Goal: Book appointment/travel/reservation

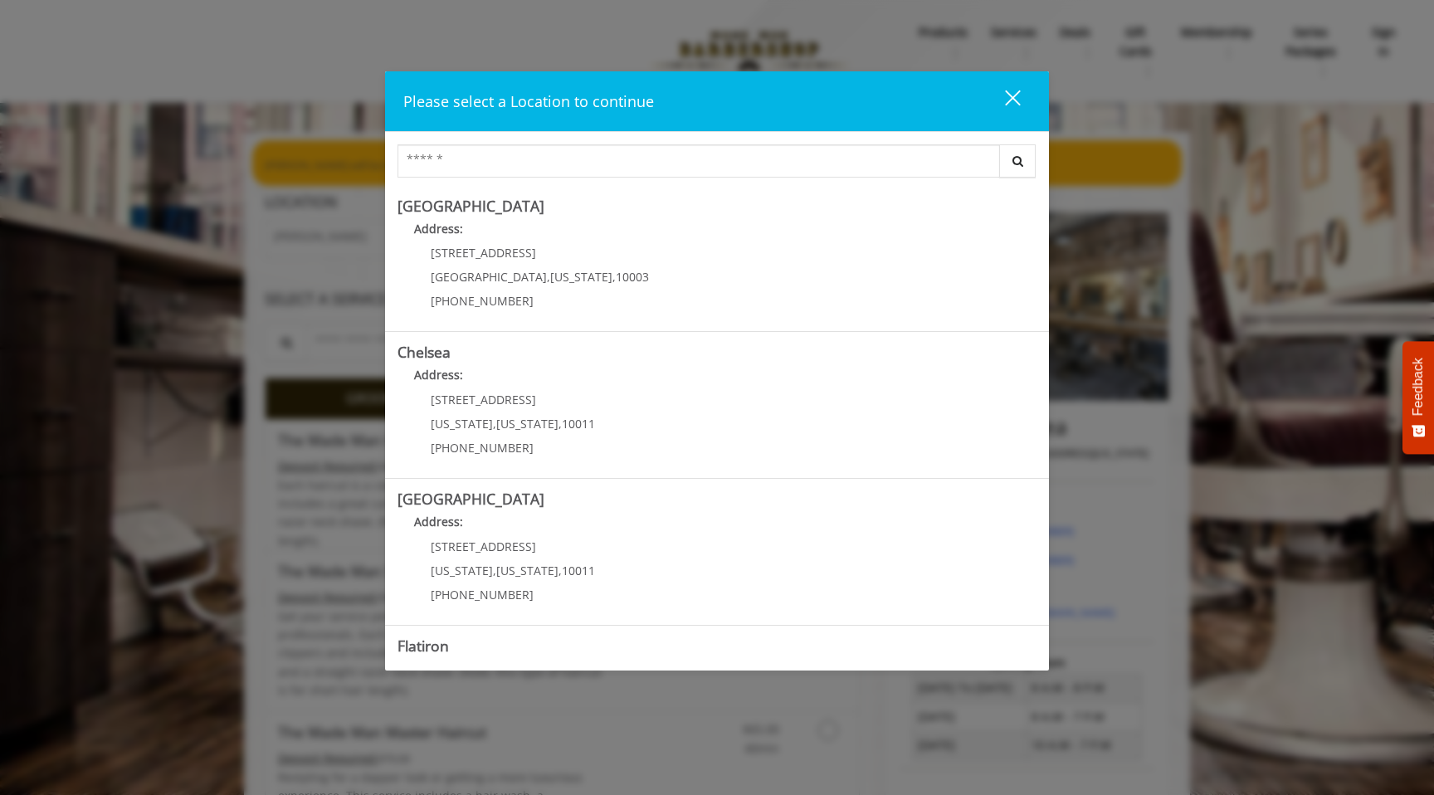
click at [1015, 96] on div "close" at bounding box center [1002, 101] width 33 height 25
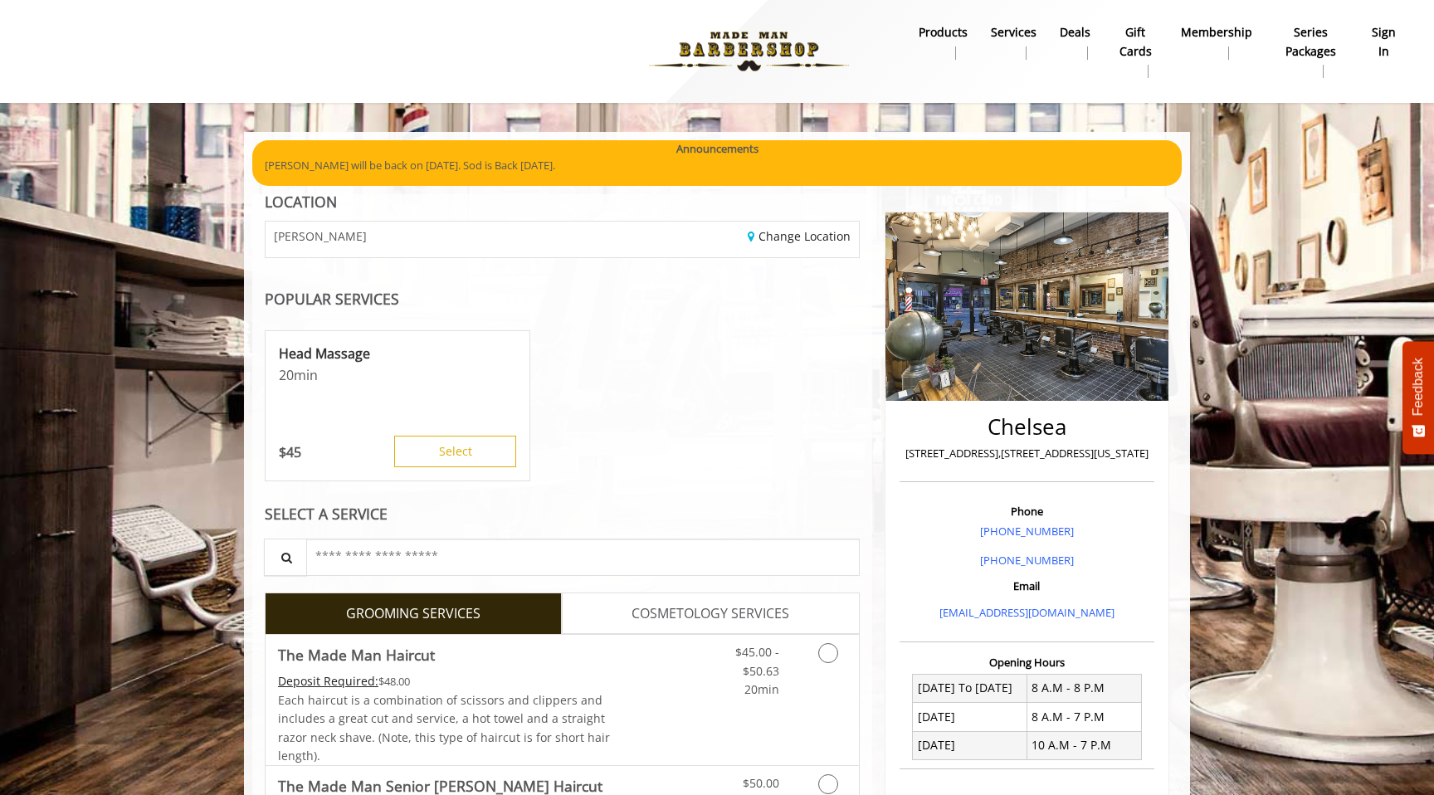
click at [1380, 41] on b "sign in" at bounding box center [1384, 41] width 28 height 37
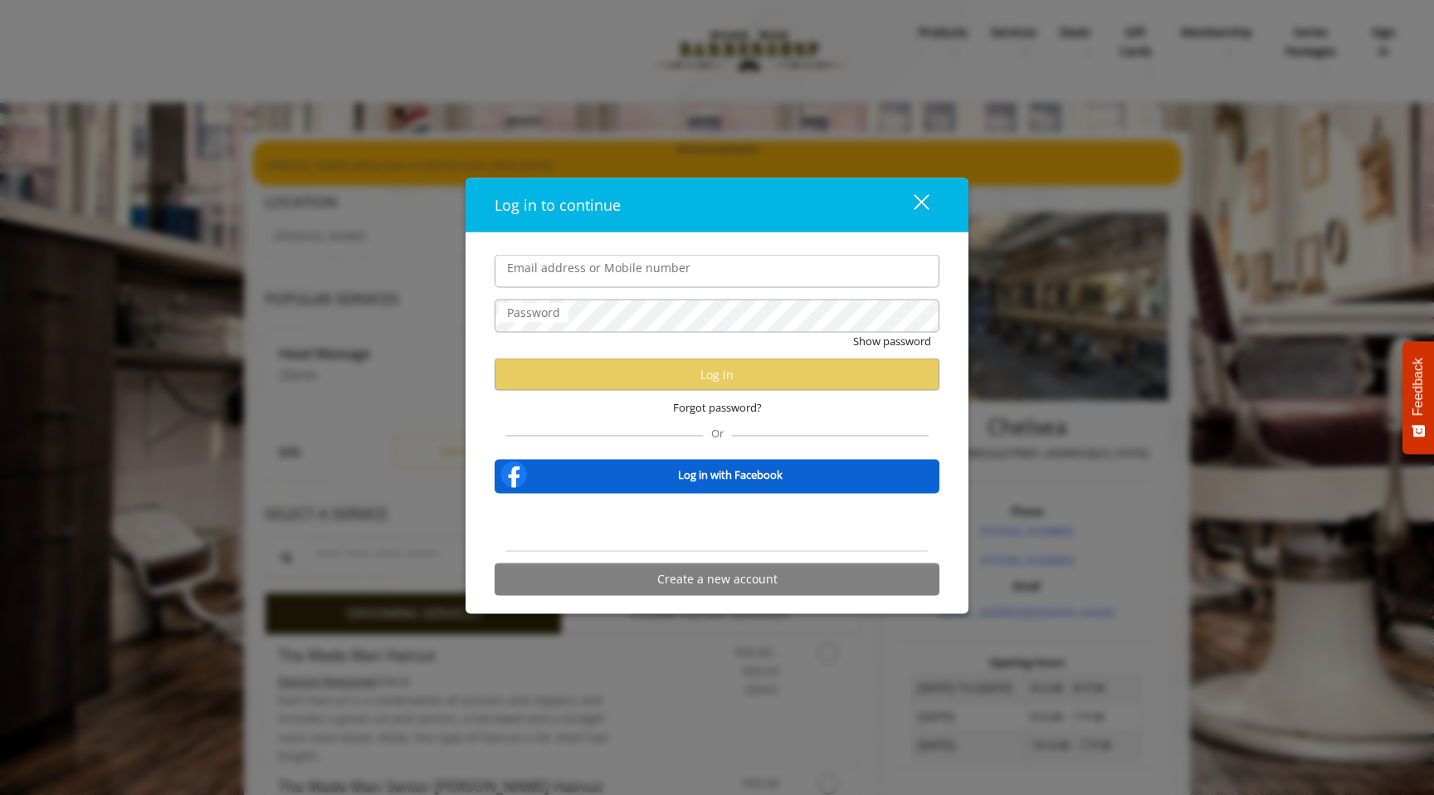
click at [620, 281] on input "Email address or Mobile number" at bounding box center [717, 271] width 445 height 33
type input "**********"
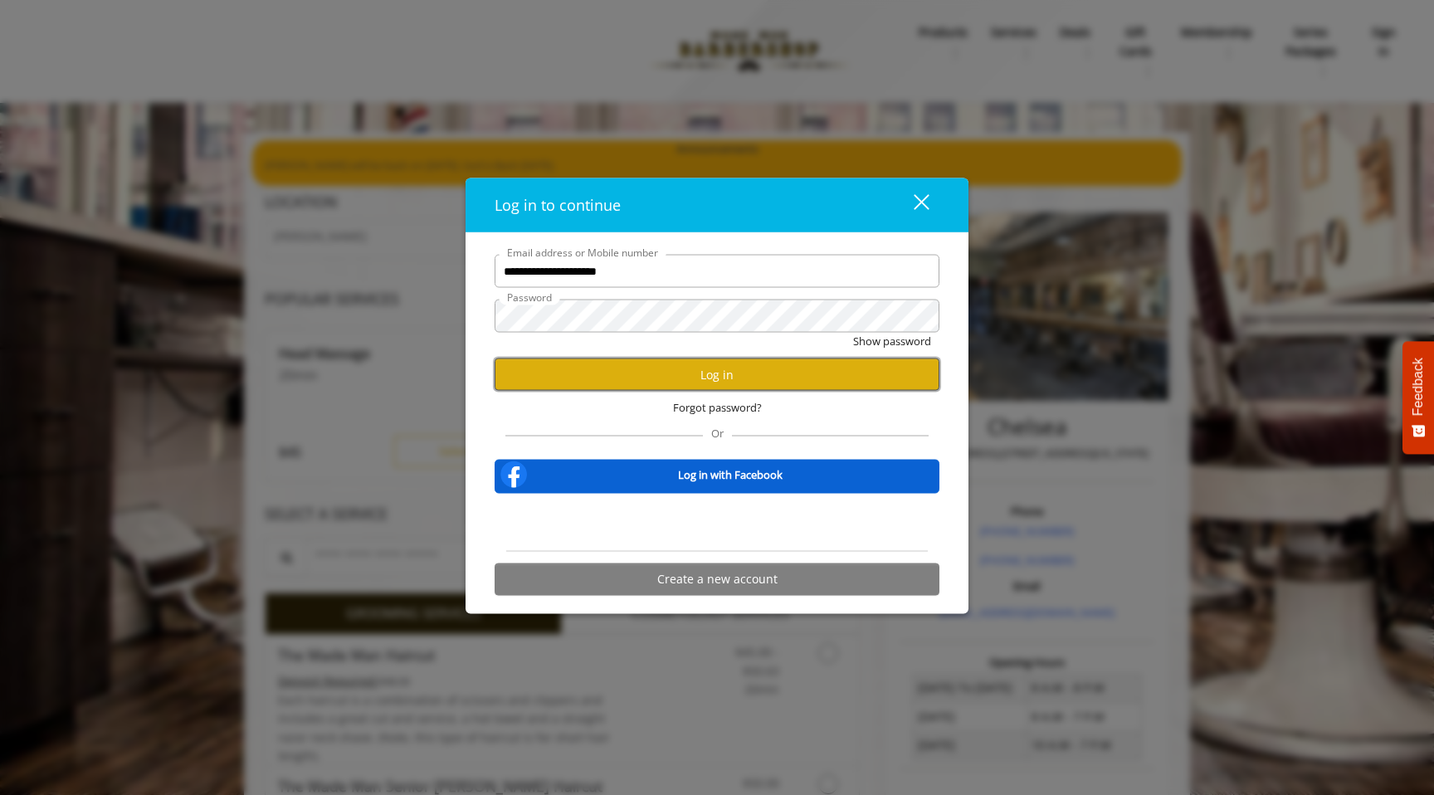
click at [709, 377] on button "Log in" at bounding box center [717, 375] width 445 height 32
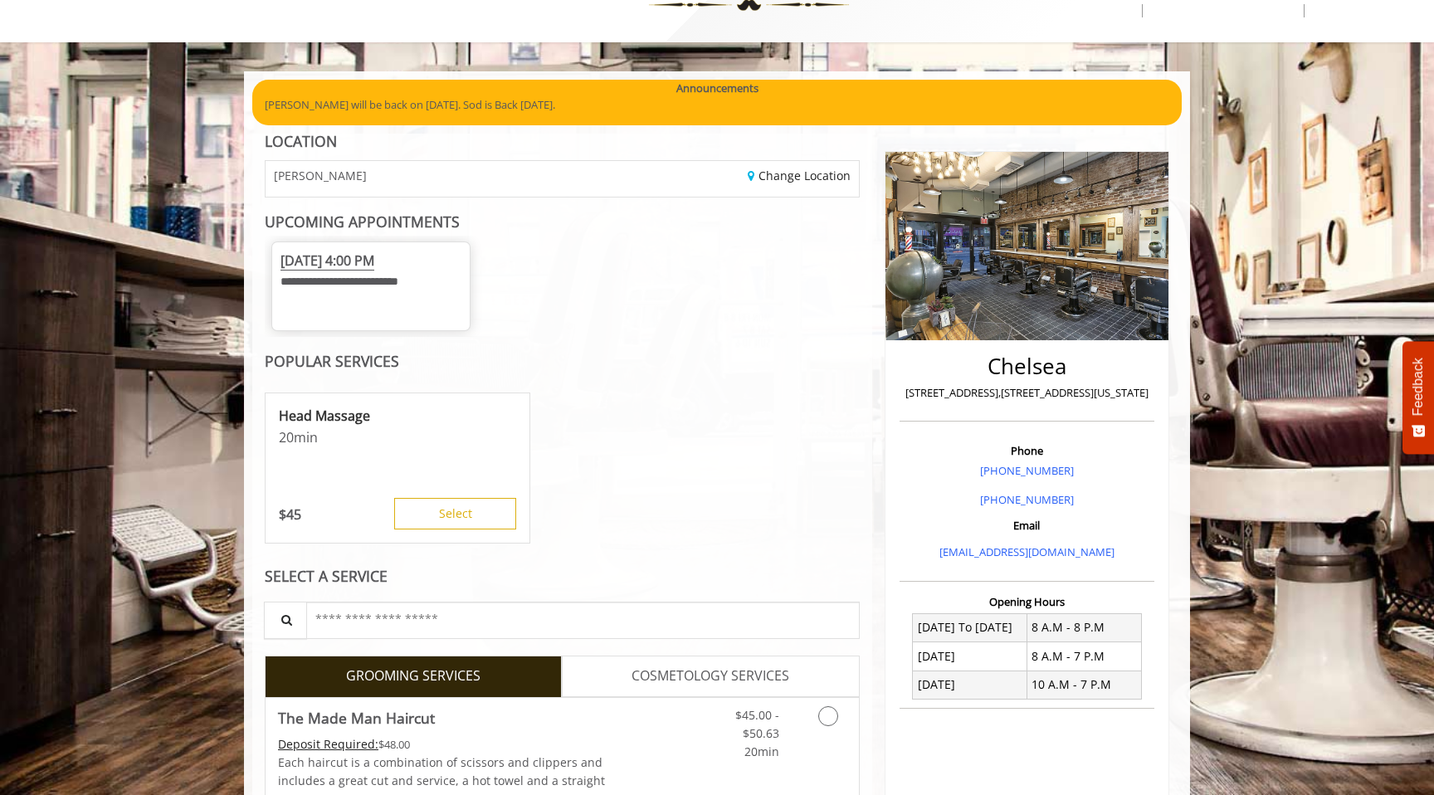
scroll to position [76, 0]
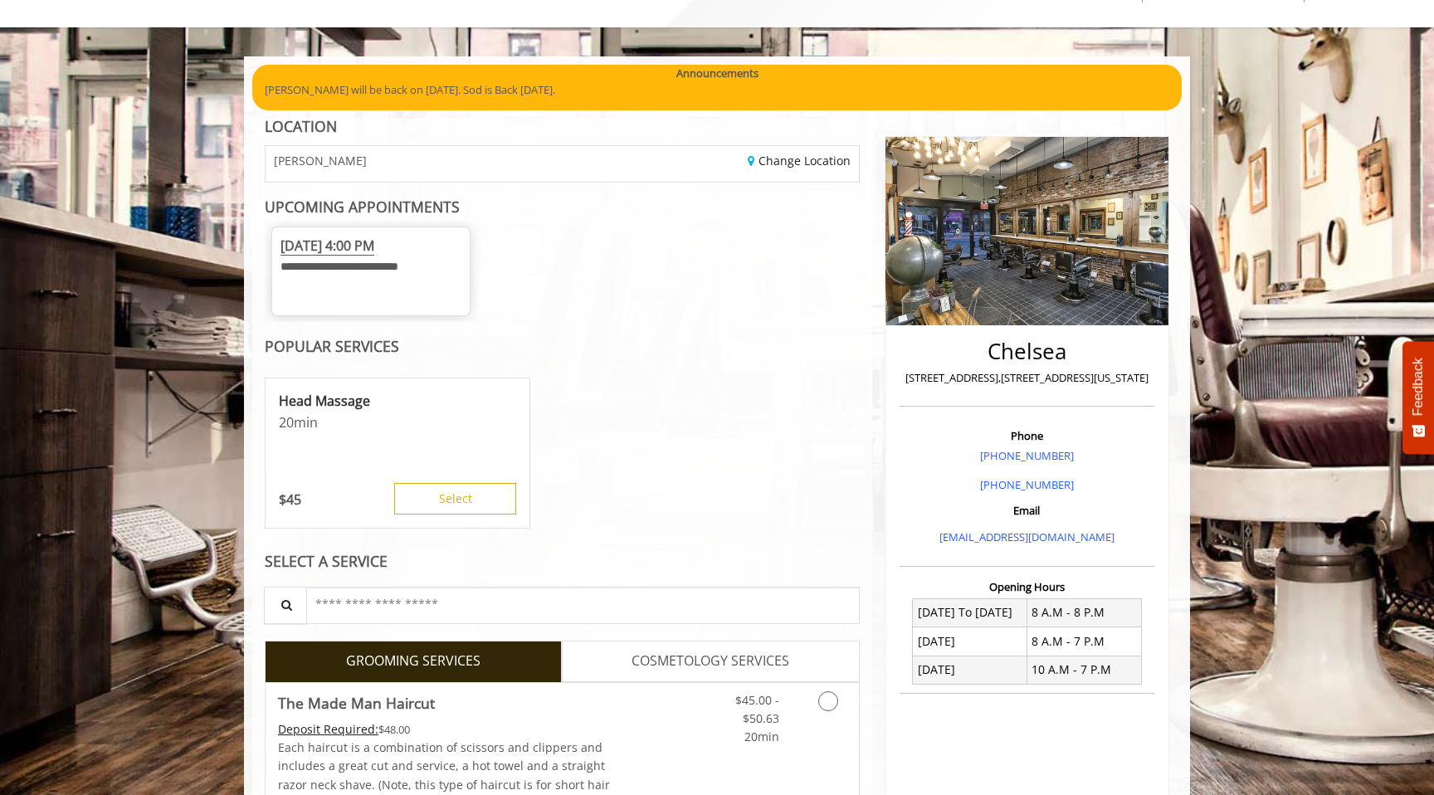
click at [374, 254] on span "[DATE] 4:00 PM" at bounding box center [328, 246] width 94 height 19
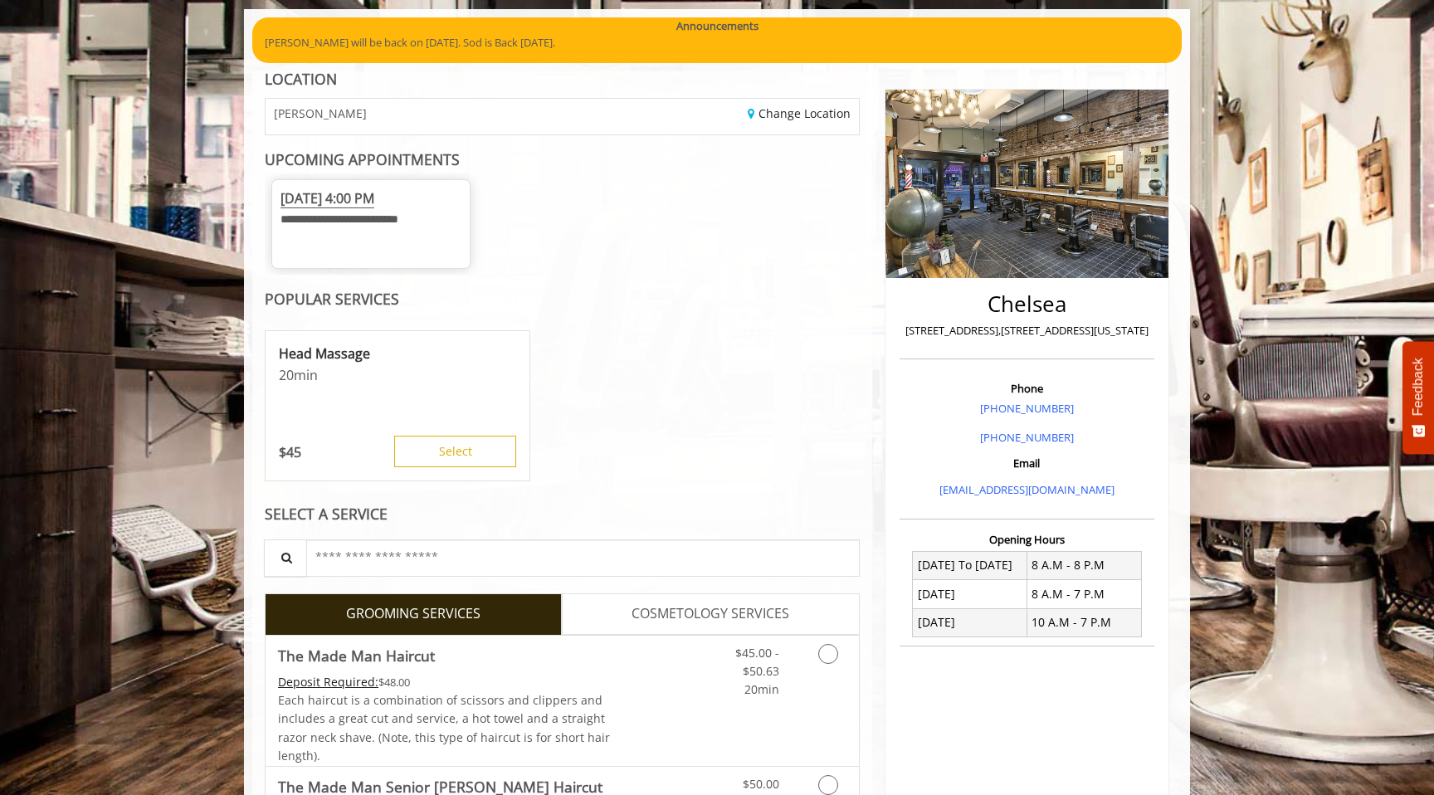
scroll to position [132, 0]
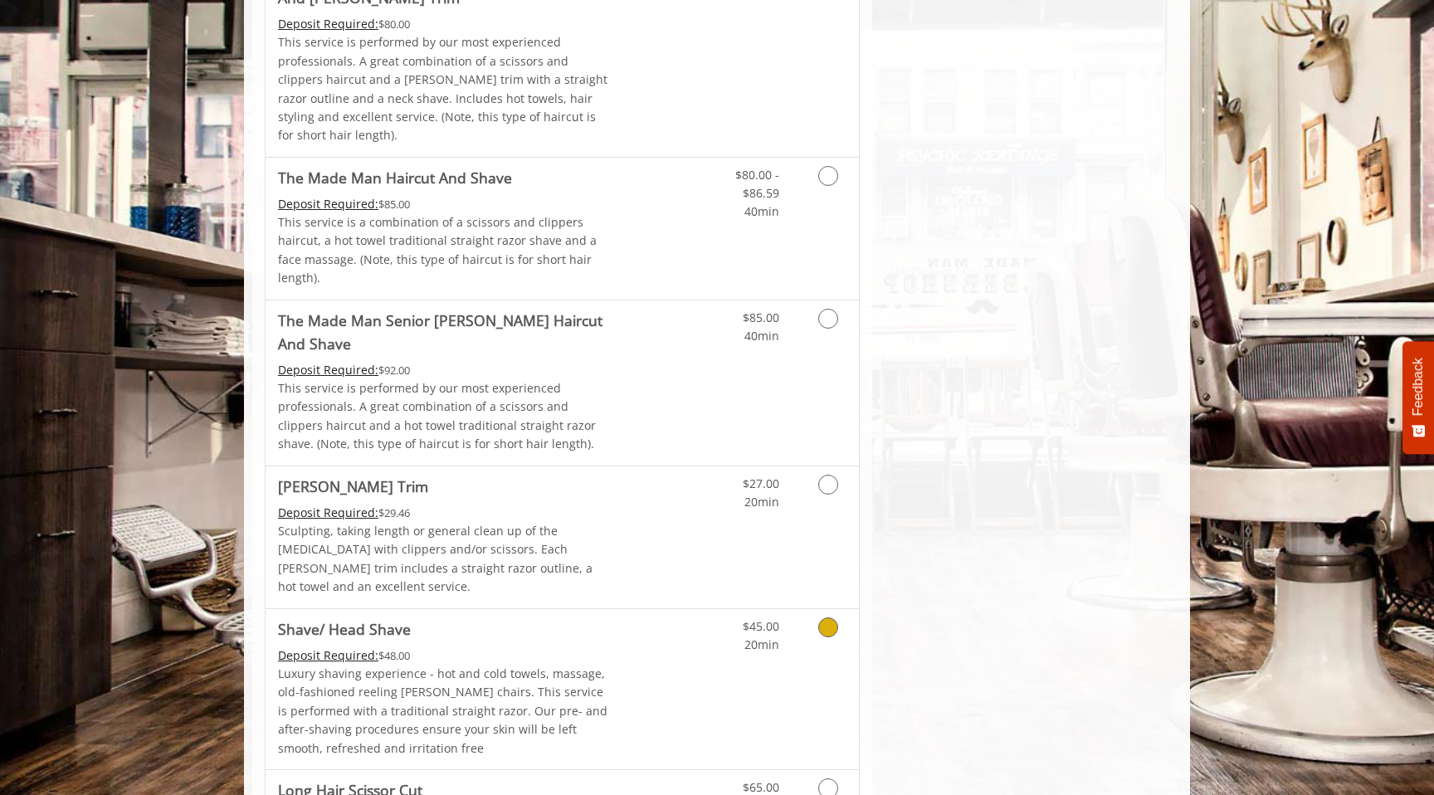
click at [386, 618] on Shave "Shave/ Head Shave" at bounding box center [344, 629] width 133 height 23
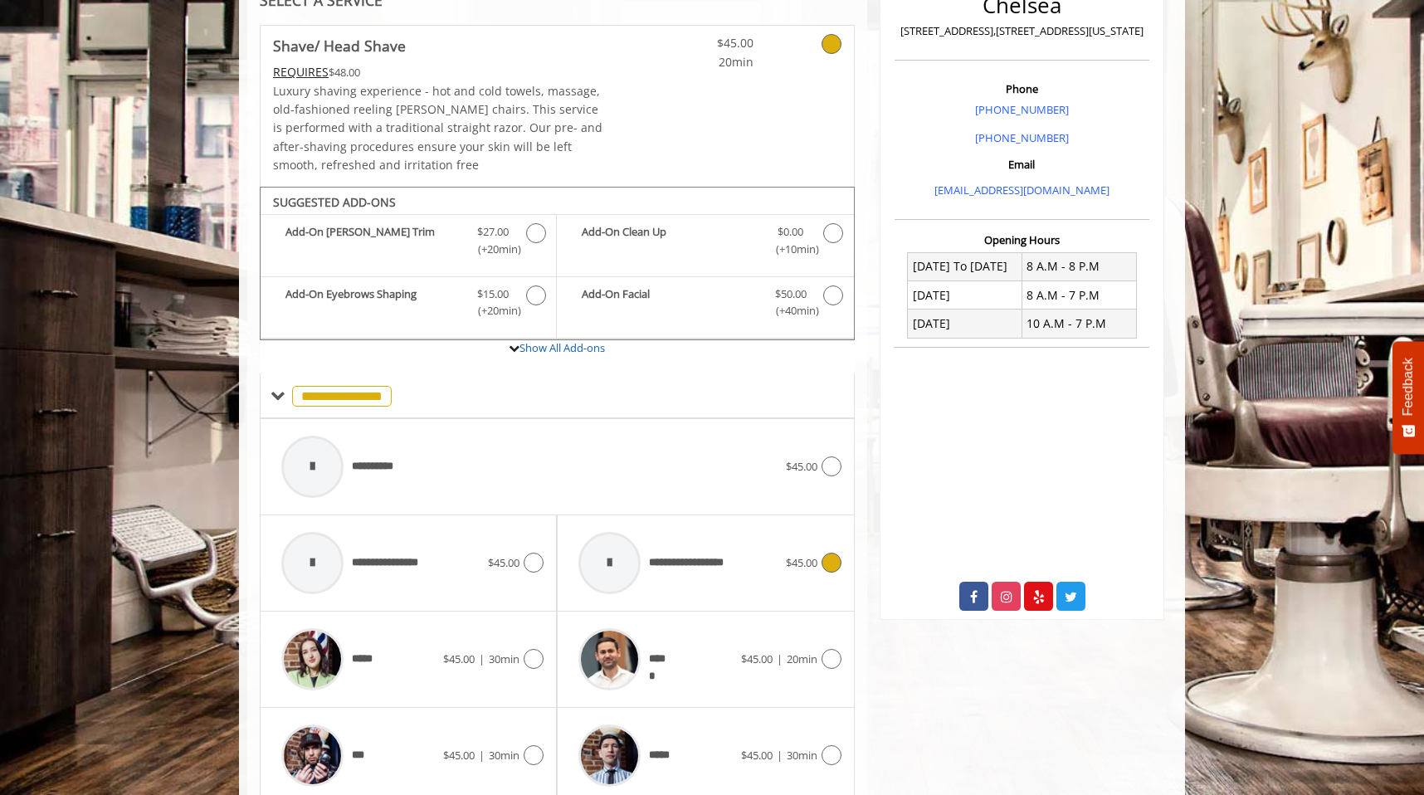
scroll to position [411, 0]
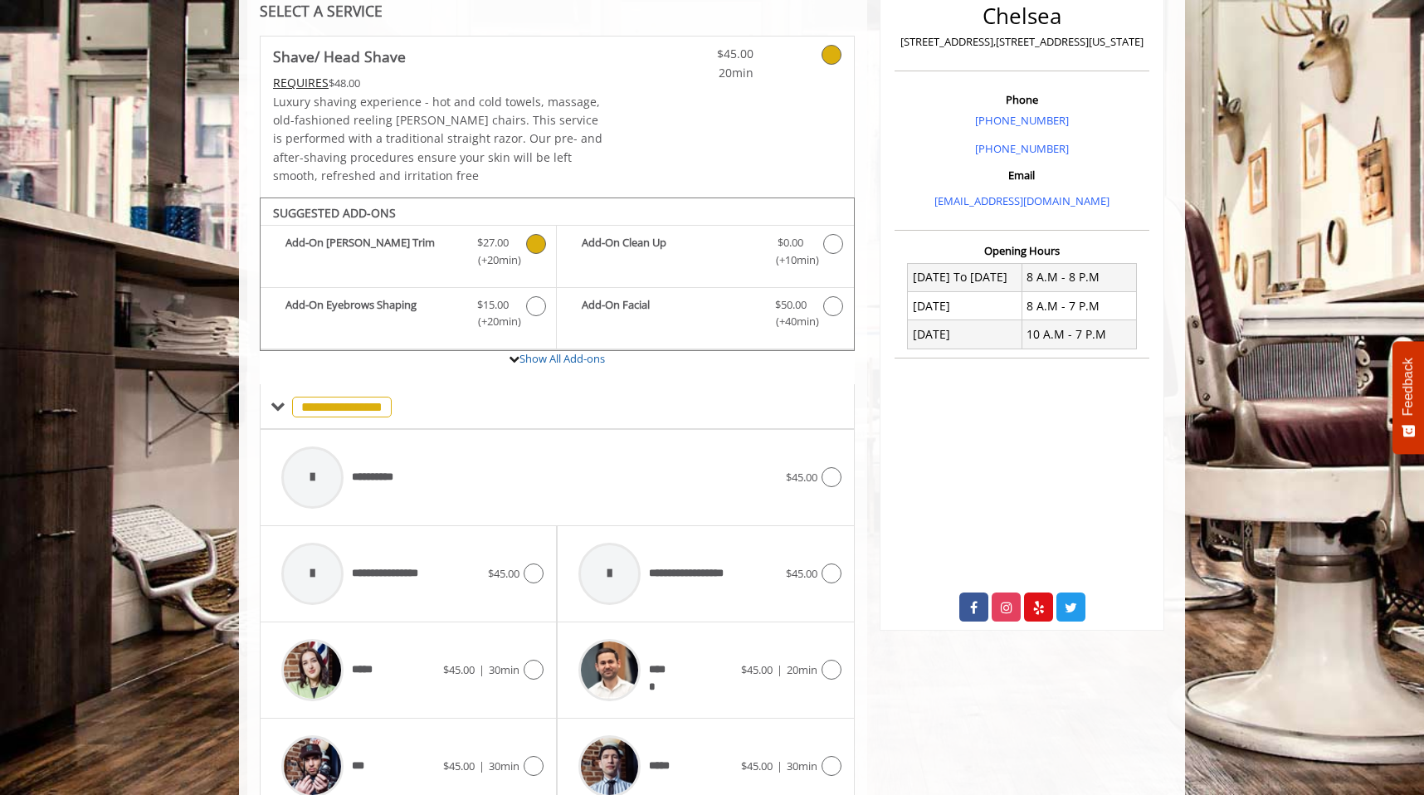
click at [540, 253] on span "Shave/ Head Shave Add-onS" at bounding box center [537, 251] width 22 height 35
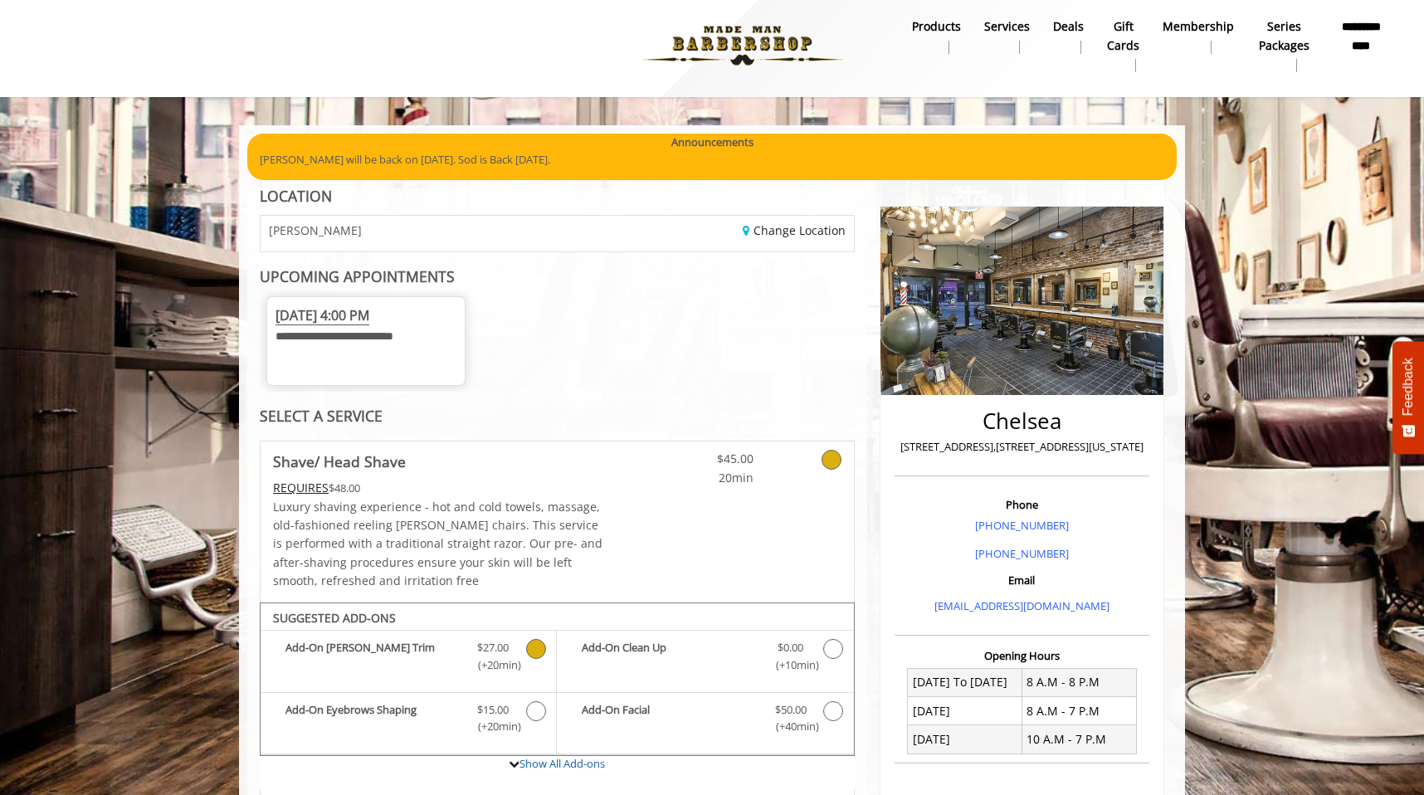
scroll to position [0, 0]
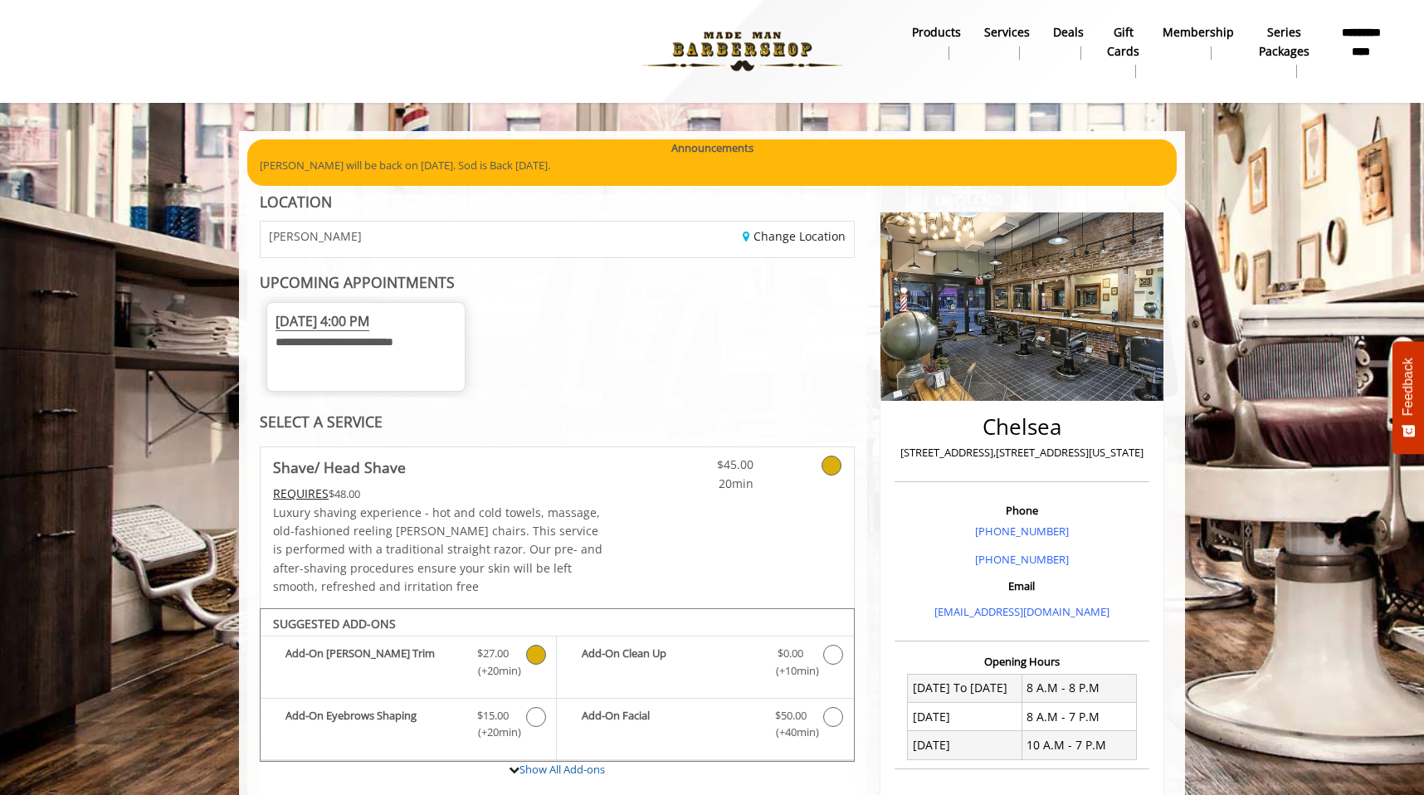
click at [646, 233] on div "Change Location" at bounding box center [711, 240] width 309 height 36
click at [768, 239] on link "Change Location" at bounding box center [794, 236] width 103 height 16
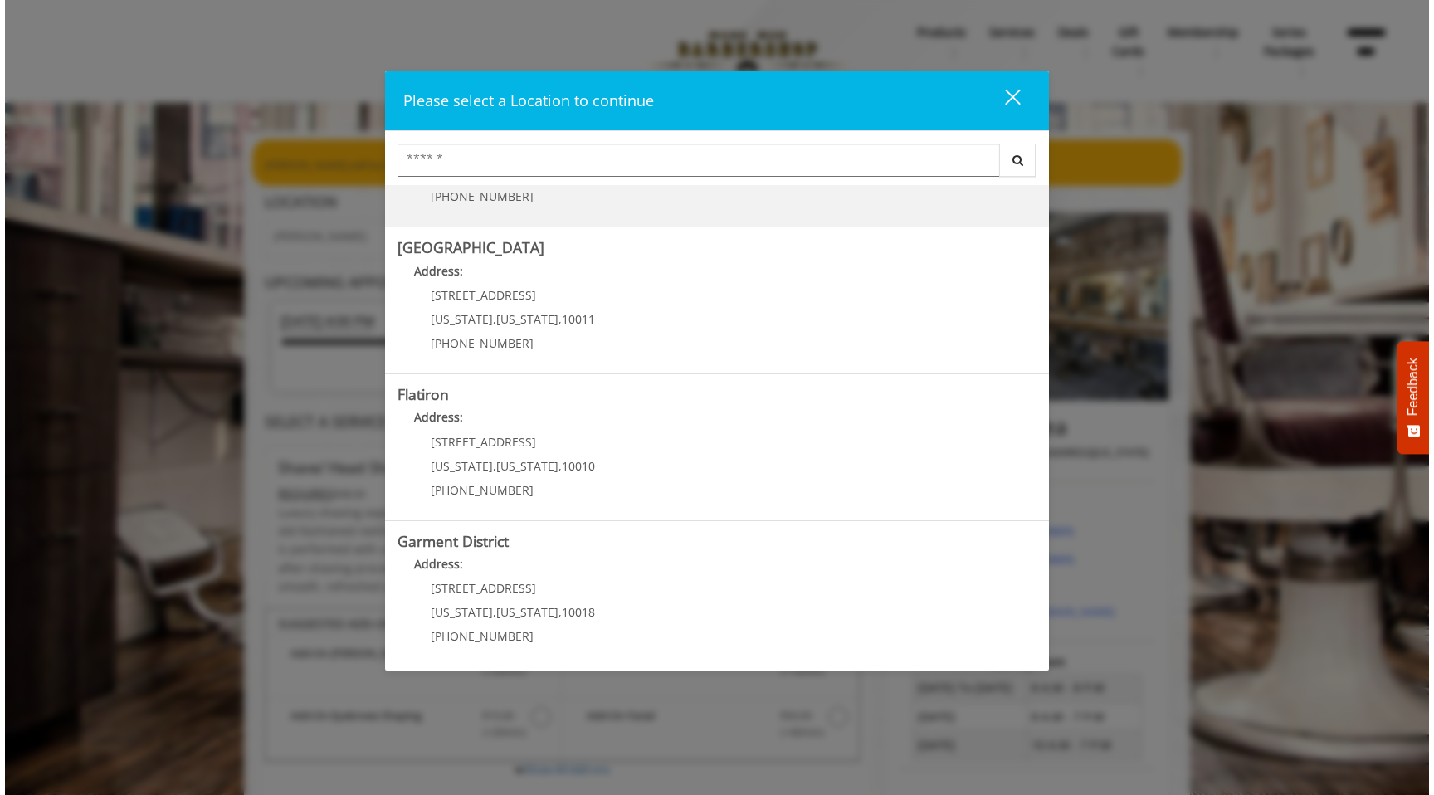
scroll to position [256, 0]
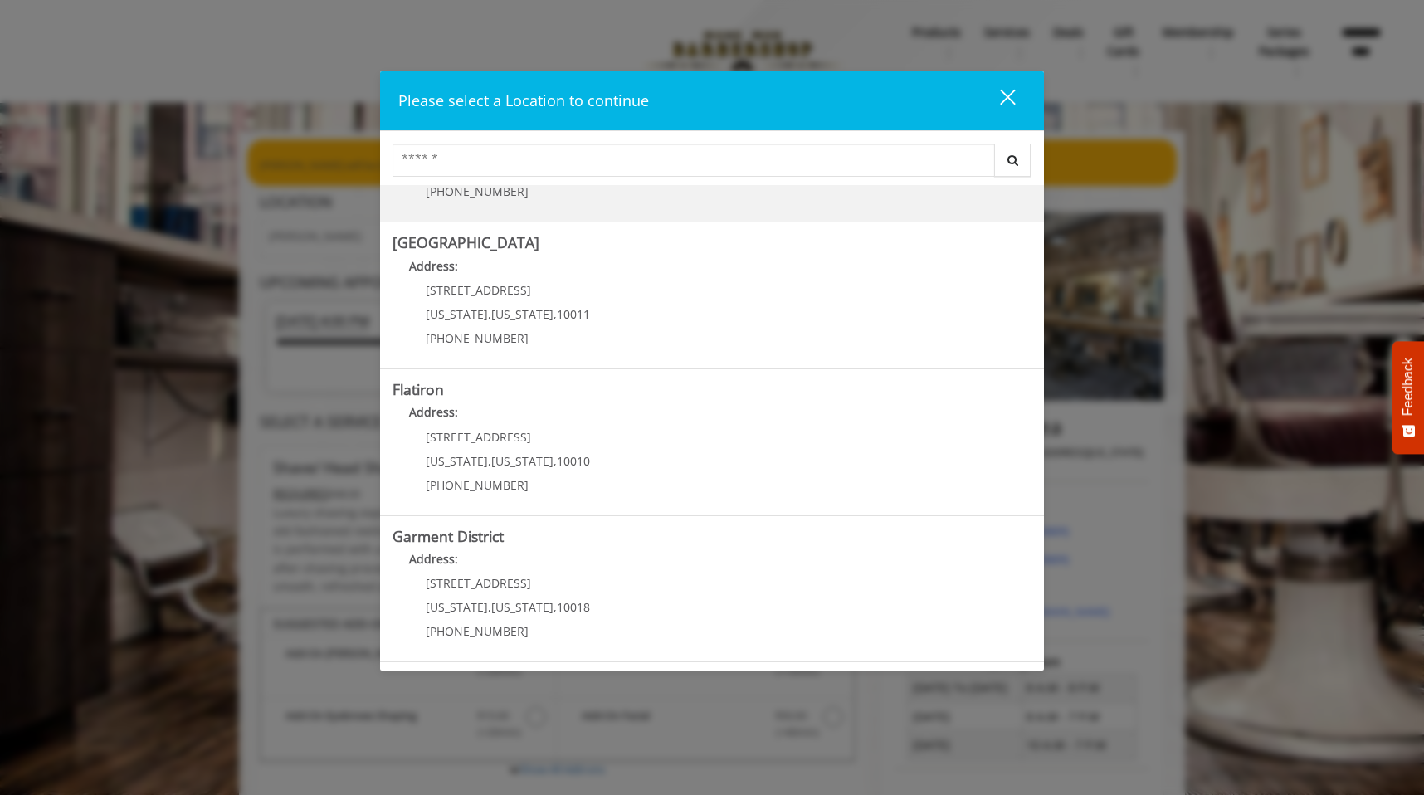
click at [623, 444] on "Flatiron Address: [STREET_ADDRESS][US_STATE][US_STATE] (917) 475-1765" at bounding box center [712, 442] width 639 height 121
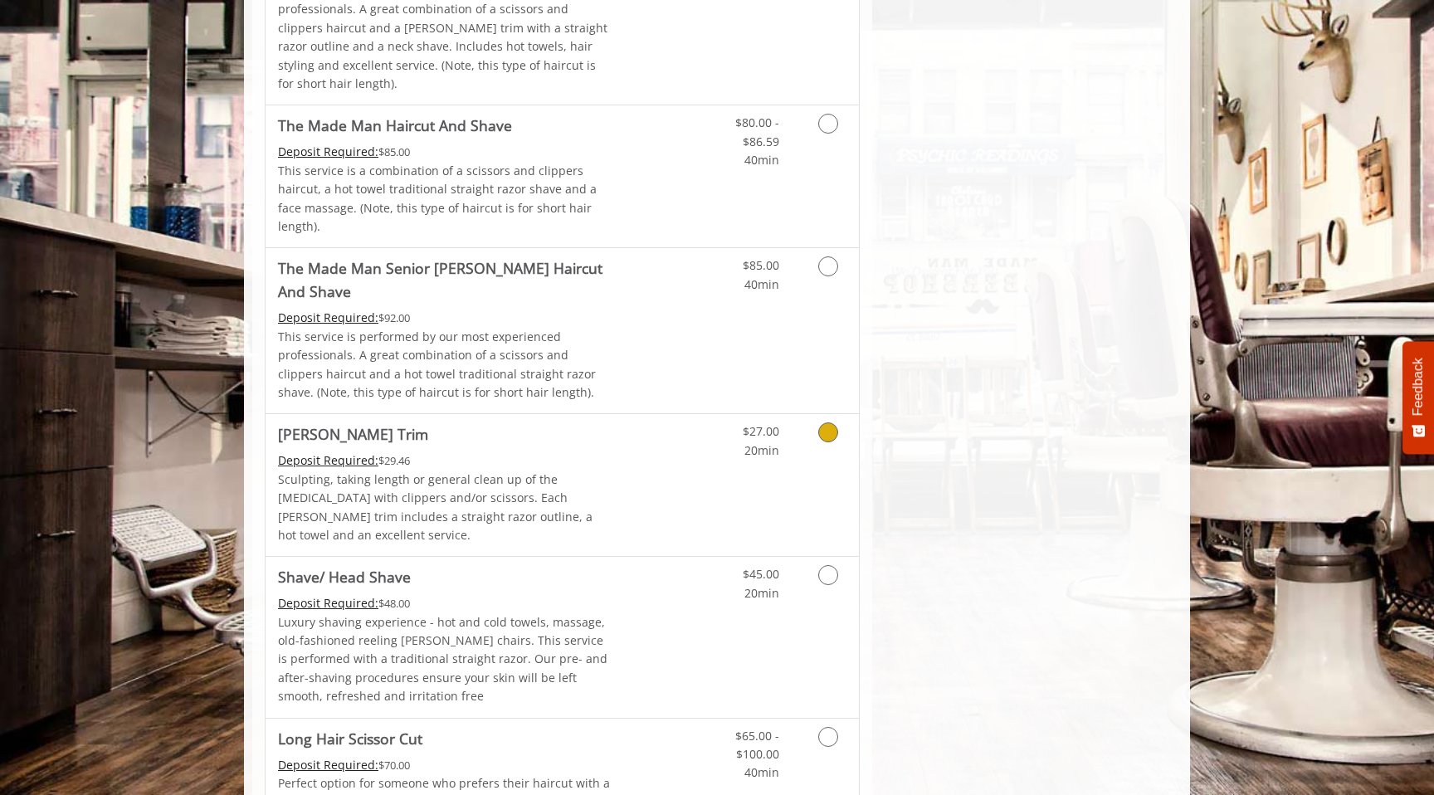
scroll to position [1629, 0]
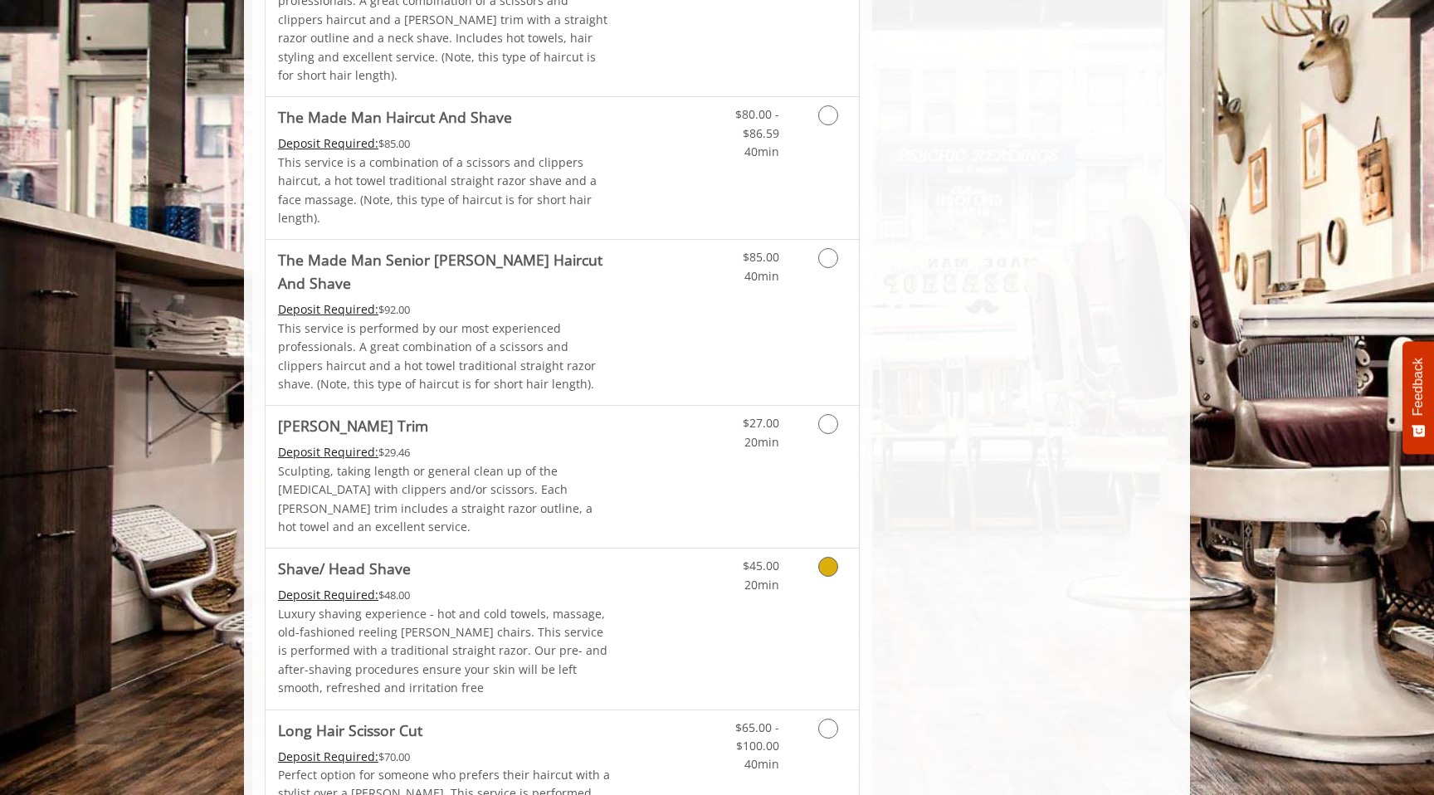
click at [757, 549] on link "$45.00 20min" at bounding box center [745, 572] width 69 height 46
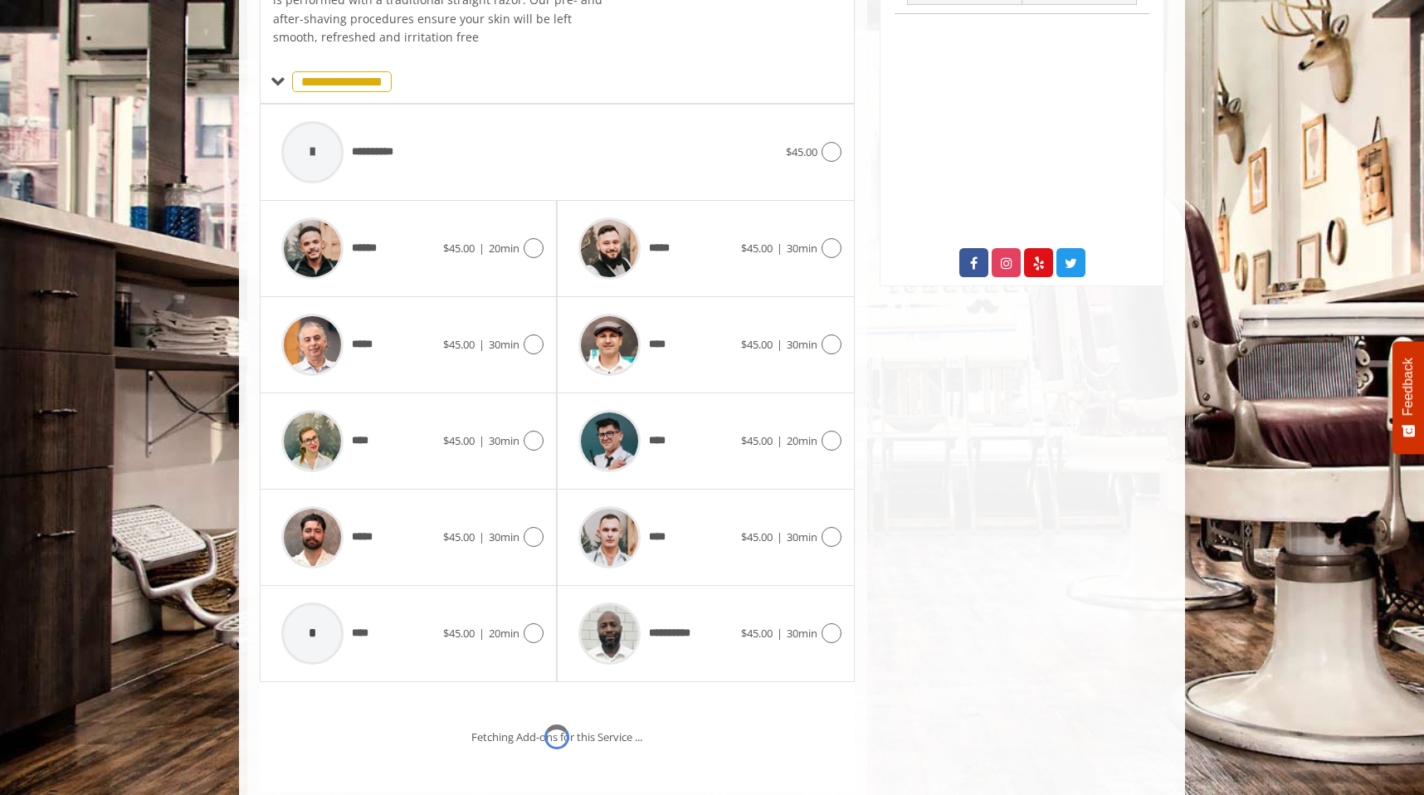
scroll to position [608, 0]
